Goal: Task Accomplishment & Management: Complete application form

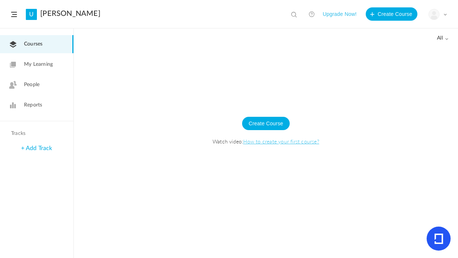
click at [44, 92] on link "People" at bounding box center [36, 85] width 73 height 18
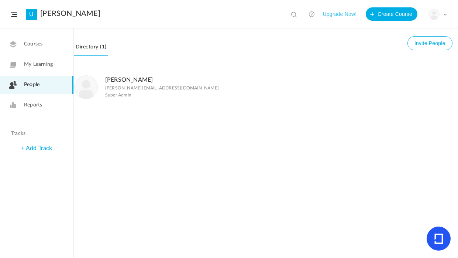
click at [44, 65] on span "My Learning" at bounding box center [38, 65] width 29 height 8
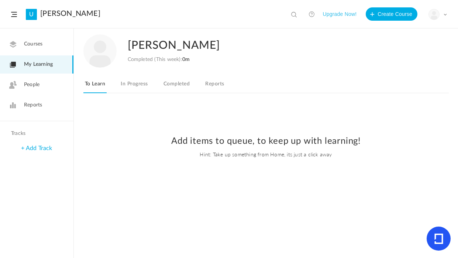
click at [135, 87] on link "In Progress" at bounding box center [134, 86] width 30 height 14
click at [175, 85] on link "Completed" at bounding box center [176, 86] width 29 height 14
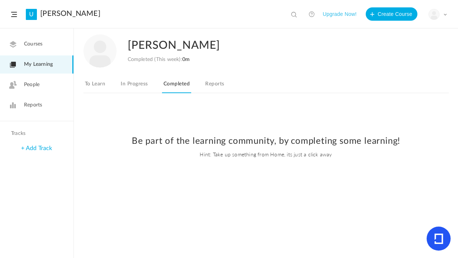
click at [221, 83] on link "Reports" at bounding box center [215, 86] width 22 height 14
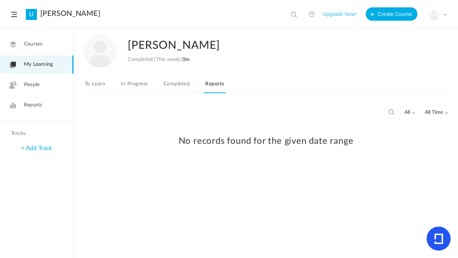
click at [11, 45] on icon at bounding box center [12, 44] width 7 height 8
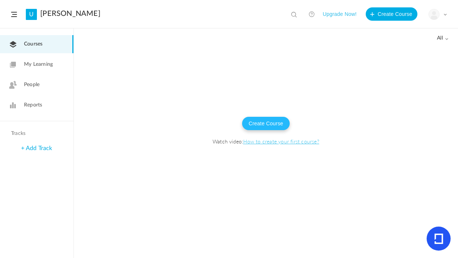
click at [269, 124] on button "Create Course" at bounding box center [266, 123] width 48 height 13
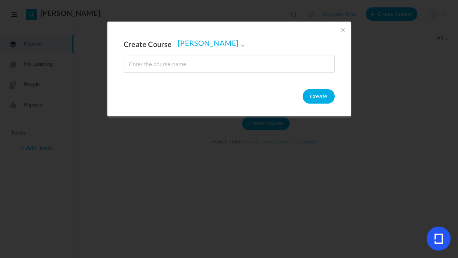
click at [343, 30] on span at bounding box center [343, 29] width 8 height 8
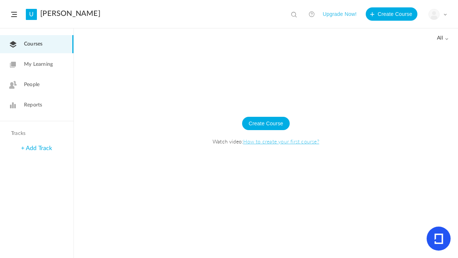
click at [15, 13] on span at bounding box center [14, 14] width 6 height 5
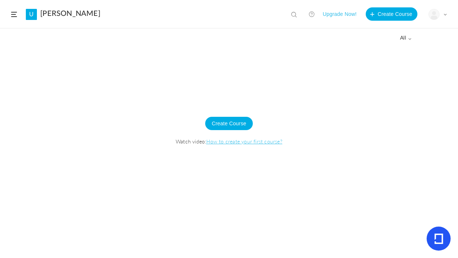
click at [15, 13] on span at bounding box center [14, 14] width 6 height 5
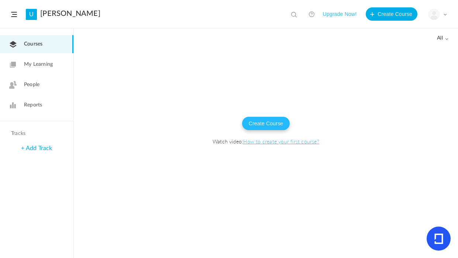
click at [264, 127] on button "Create Course" at bounding box center [266, 123] width 48 height 13
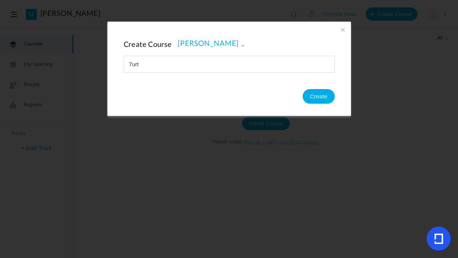
type input "7urt"
click at [309, 98] on button "Create" at bounding box center [318, 96] width 32 height 15
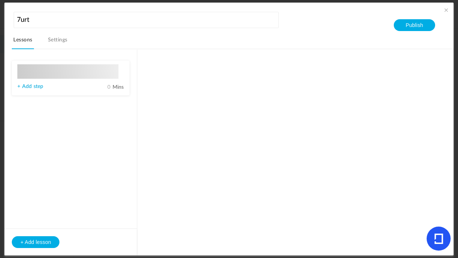
type input "Lesson 1"
type input "0"
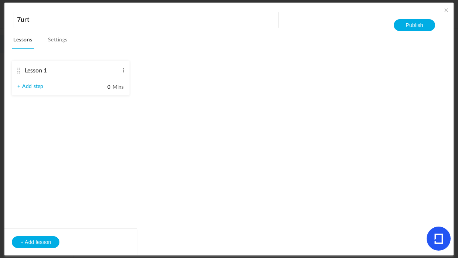
type input "Step 1"
